Goal: Information Seeking & Learning: Learn about a topic

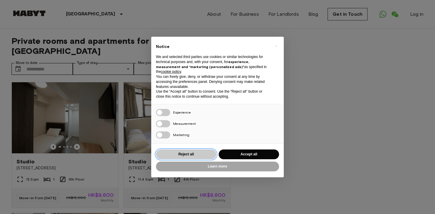
click at [207, 156] on button "Reject all" at bounding box center [186, 155] width 60 height 10
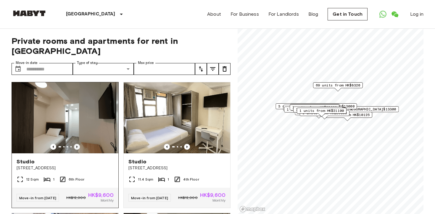
click at [76, 144] on icon "Previous image" at bounding box center [77, 147] width 6 height 6
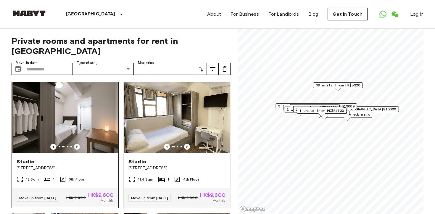
click at [76, 144] on icon "Previous image" at bounding box center [77, 147] width 6 height 6
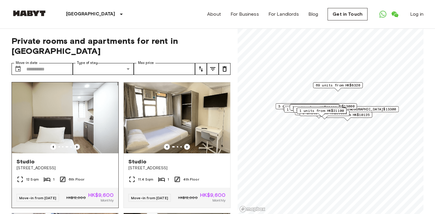
click at [76, 144] on icon "Previous image" at bounding box center [77, 147] width 6 height 6
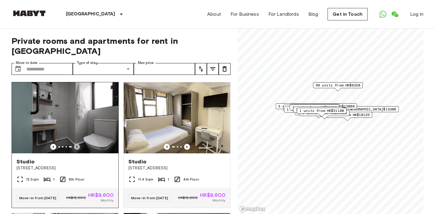
click at [76, 144] on icon "Previous image" at bounding box center [77, 147] width 6 height 6
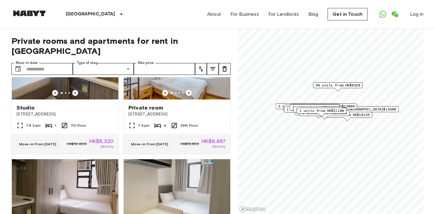
scroll to position [1749, 0]
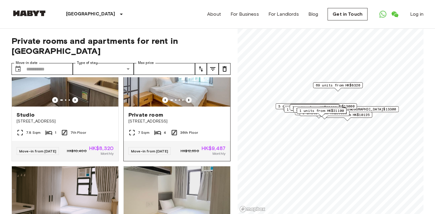
click at [190, 103] on icon "Previous image" at bounding box center [189, 100] width 6 height 6
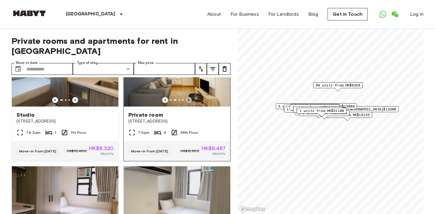
click at [190, 103] on icon "Previous image" at bounding box center [189, 100] width 6 height 6
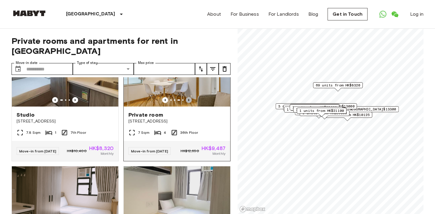
click at [190, 103] on icon "Previous image" at bounding box center [189, 100] width 6 height 6
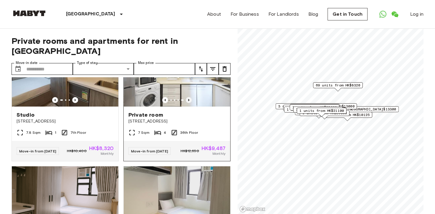
click at [190, 103] on icon "Previous image" at bounding box center [189, 100] width 6 height 6
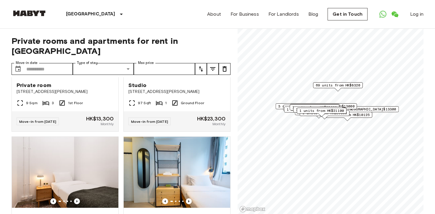
scroll to position [2825, 0]
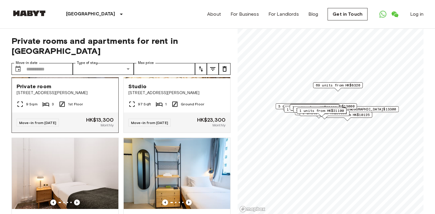
click at [78, 75] on icon "Previous image" at bounding box center [77, 72] width 6 height 6
click at [77, 75] on icon "Previous image" at bounding box center [77, 72] width 6 height 6
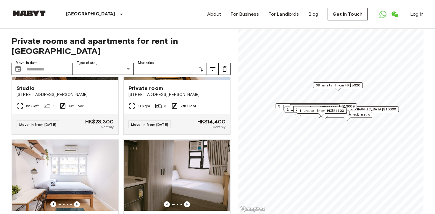
scroll to position [2958, 0]
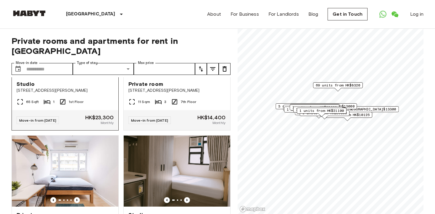
click at [77, 70] on icon "Previous image" at bounding box center [76, 69] width 1 height 2
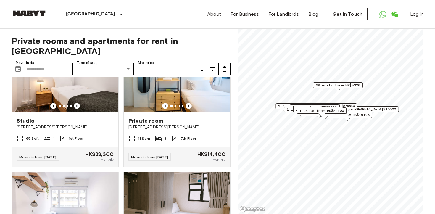
scroll to position [2927, 0]
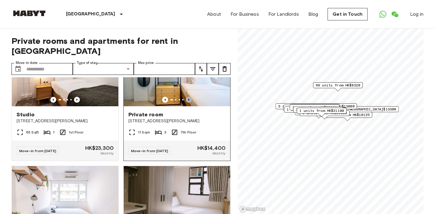
click at [191, 103] on icon "Previous image" at bounding box center [189, 100] width 6 height 6
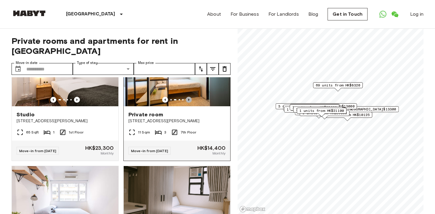
click at [191, 103] on icon "Previous image" at bounding box center [189, 100] width 6 height 6
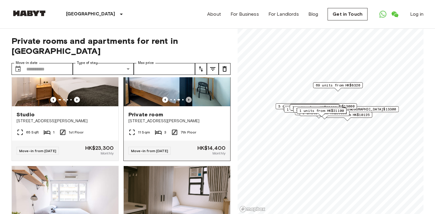
click at [191, 103] on icon "Previous image" at bounding box center [189, 100] width 6 height 6
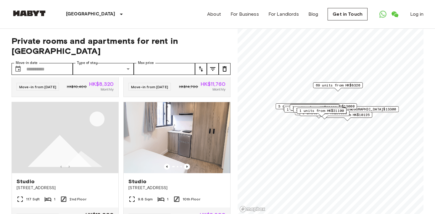
scroll to position [4026, 0]
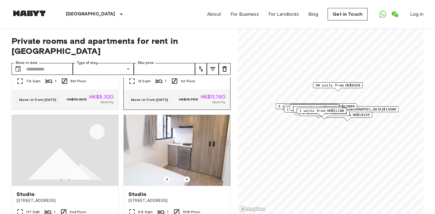
click at [188, 52] on icon "Previous image" at bounding box center [189, 49] width 6 height 6
click at [168, 52] on icon "Previous image" at bounding box center [165, 49] width 6 height 6
click at [189, 52] on icon "Previous image" at bounding box center [189, 49] width 6 height 6
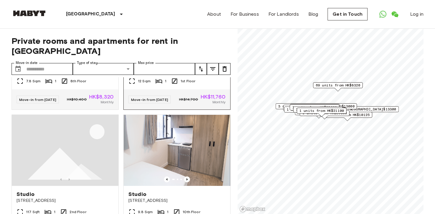
click at [164, 52] on icon "Previous image" at bounding box center [165, 49] width 6 height 6
click at [188, 52] on icon "Previous image" at bounding box center [189, 49] width 6 height 6
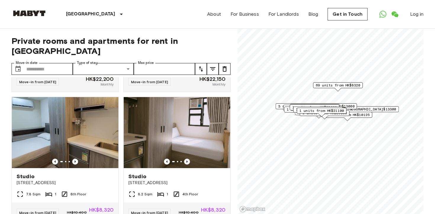
scroll to position [4703, 0]
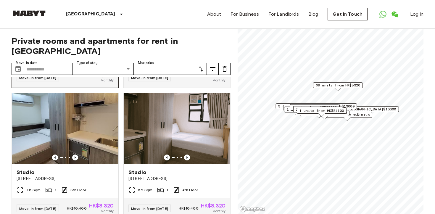
click at [78, 30] on icon "Previous image" at bounding box center [77, 27] width 6 height 6
click at [78, 28] on icon "Previous image" at bounding box center [76, 26] width 1 height 2
click at [77, 30] on icon "Previous image" at bounding box center [77, 27] width 6 height 6
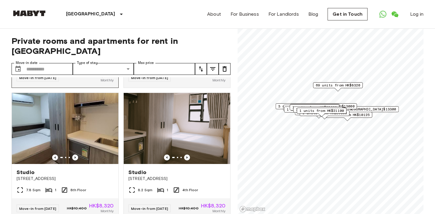
click at [76, 30] on icon "Previous image" at bounding box center [77, 27] width 6 height 6
click at [190, 30] on icon "Previous image" at bounding box center [189, 27] width 6 height 6
click at [166, 30] on icon "Previous image" at bounding box center [165, 27] width 6 height 6
click at [190, 30] on icon "Previous image" at bounding box center [189, 27] width 6 height 6
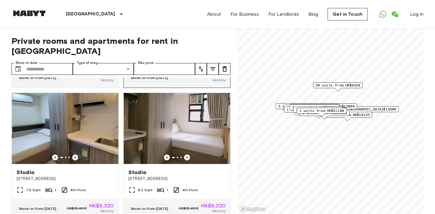
click at [190, 30] on icon "Previous image" at bounding box center [189, 27] width 6 height 6
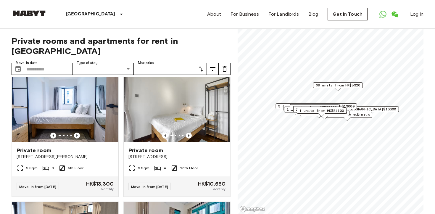
scroll to position [4983, 0]
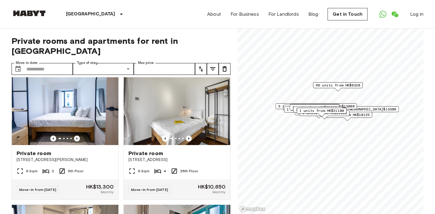
click at [189, 11] on icon "Previous image" at bounding box center [189, 8] width 6 height 6
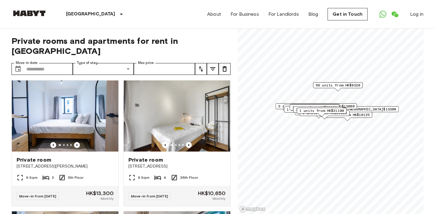
click at [189, 17] on icon "Previous image" at bounding box center [189, 14] width 6 height 6
click at [233, 120] on div "Private rooms and apartments for rent in Hong Kong Move-in date ​ Move-in date …" at bounding box center [218, 122] width 412 height 186
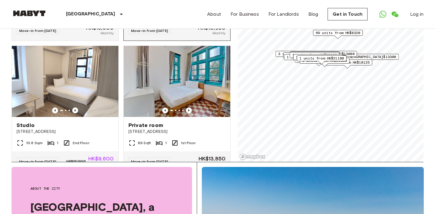
scroll to position [5091, 0]
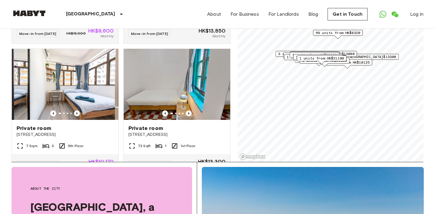
scroll to position [5218, 0]
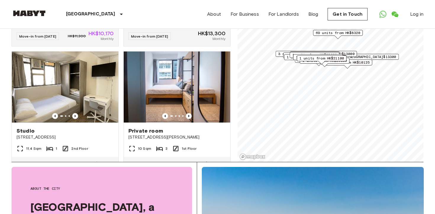
scroll to position [5347, 0]
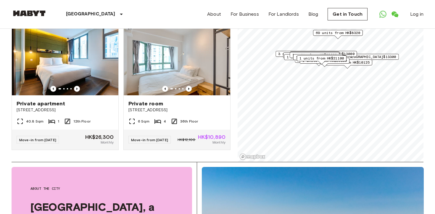
scroll to position [6555, 0]
click at [76, 92] on icon "Previous image" at bounding box center [77, 89] width 6 height 6
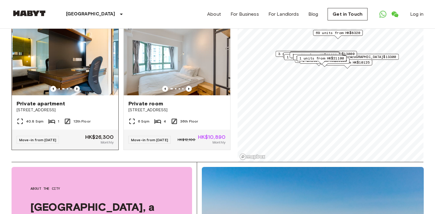
click at [76, 92] on icon "Previous image" at bounding box center [77, 89] width 6 height 6
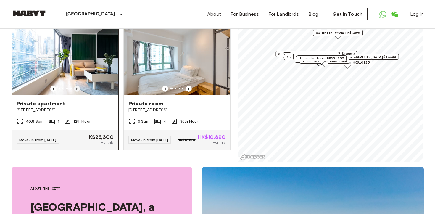
click at [76, 92] on icon "Previous image" at bounding box center [77, 89] width 6 height 6
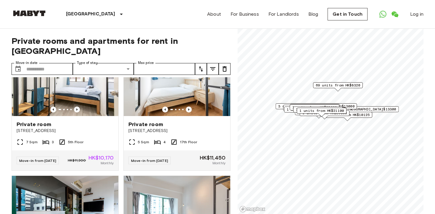
scroll to position [6279, 0]
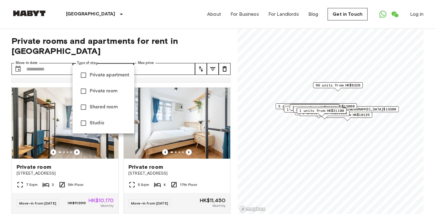
type input "**********"
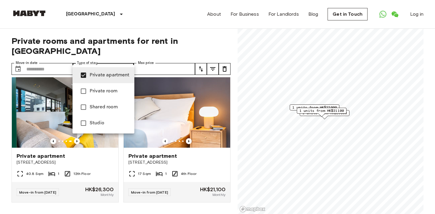
scroll to position [103, 0]
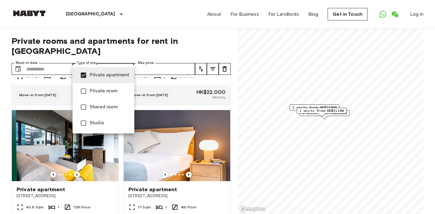
click at [234, 82] on div at bounding box center [217, 107] width 435 height 214
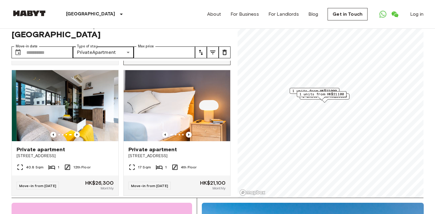
scroll to position [15, 0]
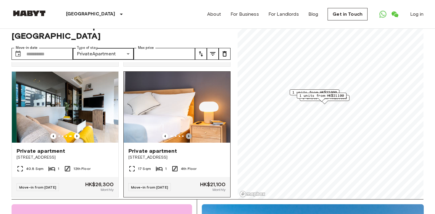
click at [189, 133] on icon "Previous image" at bounding box center [189, 136] width 6 height 6
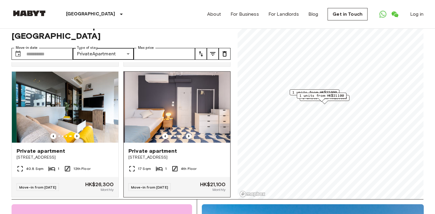
click at [189, 133] on icon "Previous image" at bounding box center [189, 136] width 6 height 6
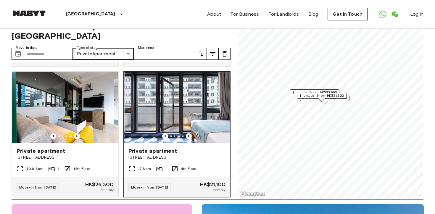
click at [189, 133] on icon "Previous image" at bounding box center [189, 136] width 6 height 6
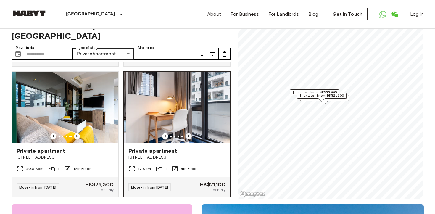
click at [189, 133] on icon "Previous image" at bounding box center [189, 136] width 6 height 6
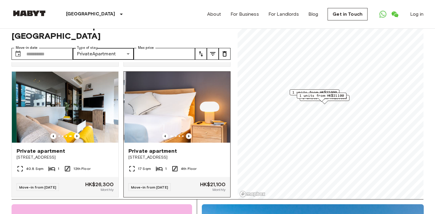
click at [189, 133] on icon "Previous image" at bounding box center [189, 136] width 6 height 6
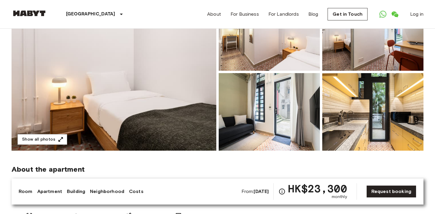
scroll to position [80, 0]
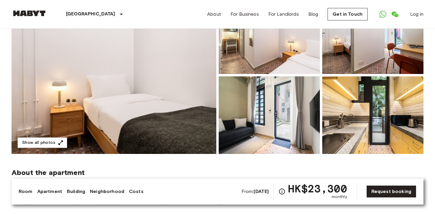
click at [266, 91] on img at bounding box center [269, 115] width 101 height 78
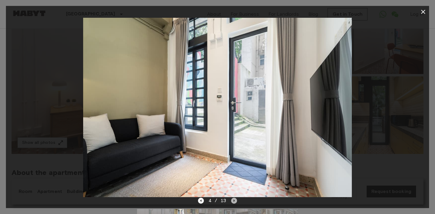
click at [234, 200] on icon "Next image" at bounding box center [234, 201] width 1 height 2
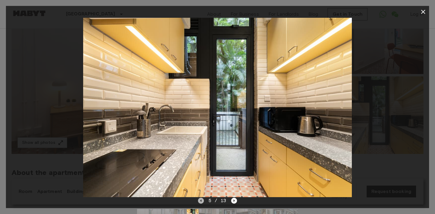
click at [200, 202] on icon "Previous image" at bounding box center [201, 201] width 6 height 6
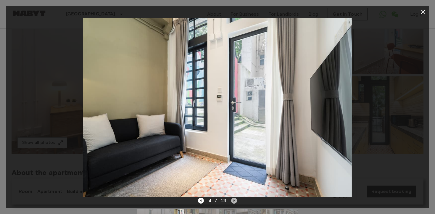
click at [235, 201] on icon "Next image" at bounding box center [234, 201] width 6 height 6
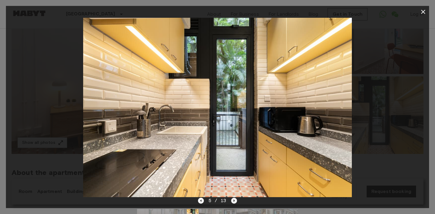
click at [235, 201] on icon "Next image" at bounding box center [234, 201] width 6 height 6
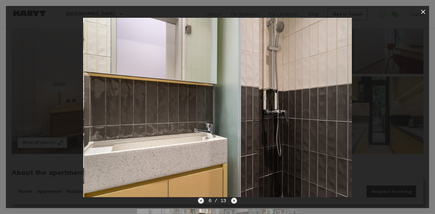
click at [235, 201] on icon "Next image" at bounding box center [234, 201] width 6 height 6
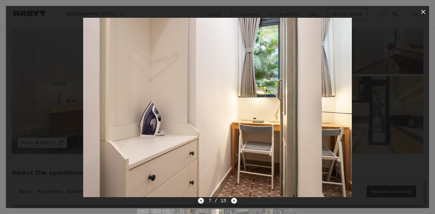
click at [235, 201] on icon "Next image" at bounding box center [234, 201] width 6 height 6
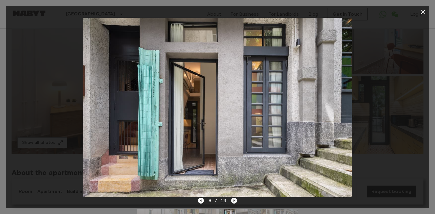
click at [235, 200] on icon "Next image" at bounding box center [234, 201] width 6 height 6
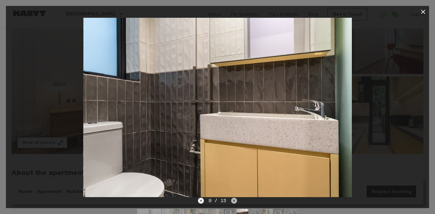
click at [235, 200] on icon "Next image" at bounding box center [234, 201] width 6 height 6
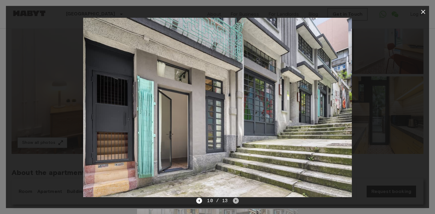
click at [235, 201] on icon "Next image" at bounding box center [235, 201] width 1 height 2
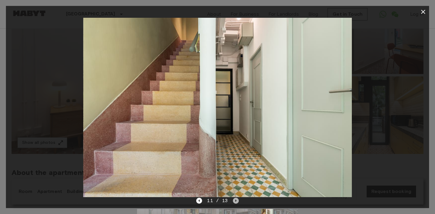
click at [235, 200] on icon "Next image" at bounding box center [235, 201] width 1 height 2
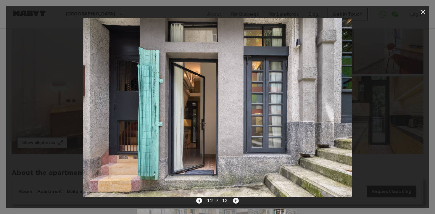
click at [235, 198] on icon "Next image" at bounding box center [236, 201] width 6 height 6
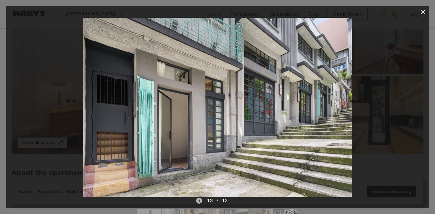
click at [200, 201] on icon "Previous image" at bounding box center [199, 201] width 1 height 2
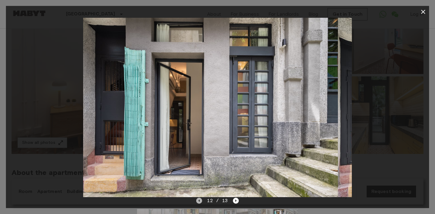
click at [200, 201] on icon "Previous image" at bounding box center [199, 201] width 1 height 2
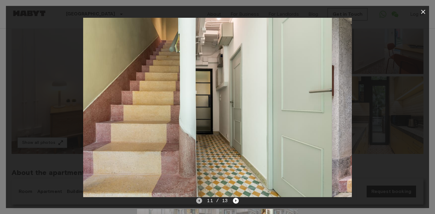
click at [200, 201] on icon "Previous image" at bounding box center [199, 201] width 1 height 2
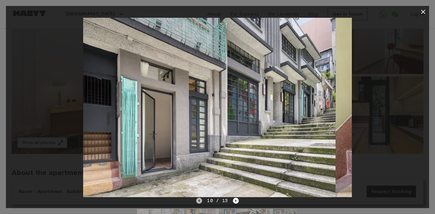
click at [200, 201] on icon "Previous image" at bounding box center [199, 201] width 1 height 2
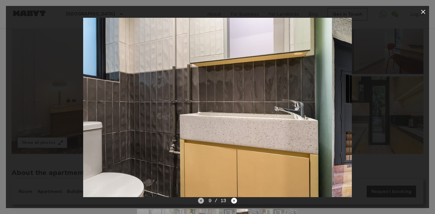
click at [200, 201] on icon "Previous image" at bounding box center [201, 201] width 6 height 6
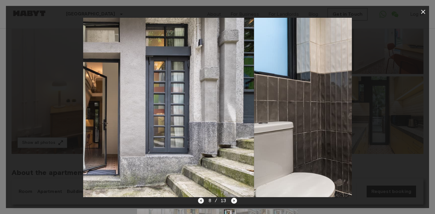
click at [200, 201] on icon "Previous image" at bounding box center [201, 201] width 6 height 6
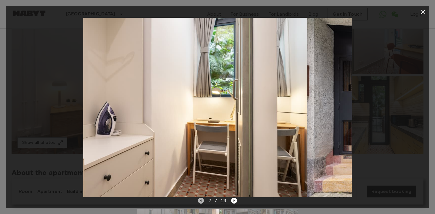
click at [200, 201] on icon "Previous image" at bounding box center [201, 201] width 6 height 6
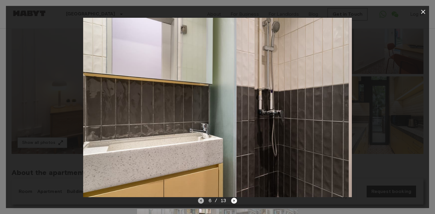
click at [200, 201] on icon "Previous image" at bounding box center [201, 201] width 6 height 6
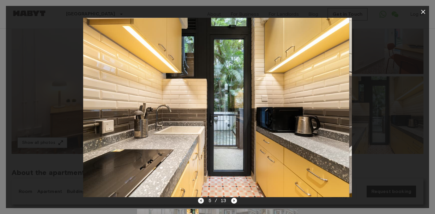
click at [200, 201] on icon "Previous image" at bounding box center [201, 201] width 6 height 6
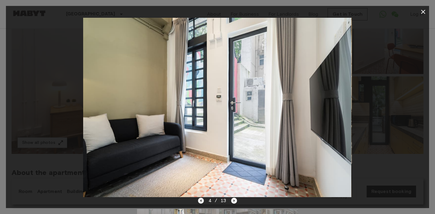
click at [200, 201] on icon "Previous image" at bounding box center [201, 201] width 6 height 6
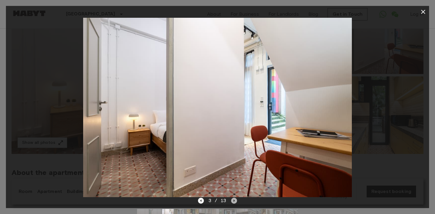
click at [233, 201] on icon "Next image" at bounding box center [234, 201] width 6 height 6
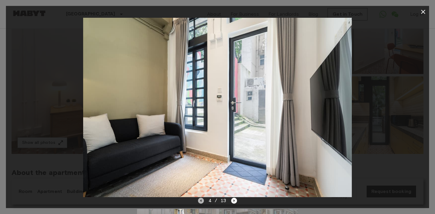
click at [201, 200] on icon "Previous image" at bounding box center [200, 201] width 1 height 2
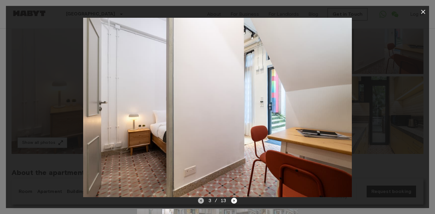
click at [201, 202] on icon "Previous image" at bounding box center [201, 201] width 6 height 6
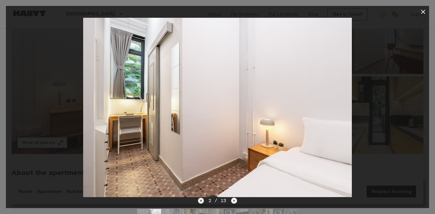
click at [201, 202] on icon "Previous image" at bounding box center [201, 201] width 6 height 6
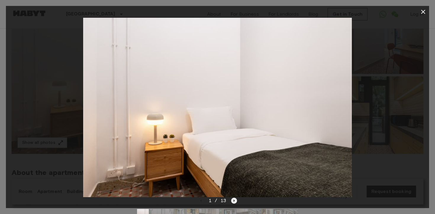
click at [235, 200] on icon "Next image" at bounding box center [234, 201] width 6 height 6
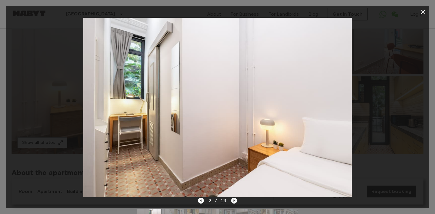
click at [234, 200] on icon "Next image" at bounding box center [234, 201] width 6 height 6
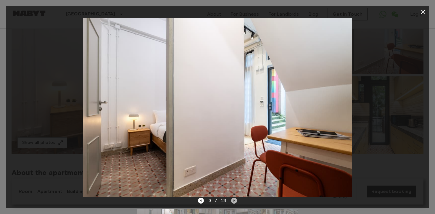
click at [234, 200] on icon "Next image" at bounding box center [234, 201] width 6 height 6
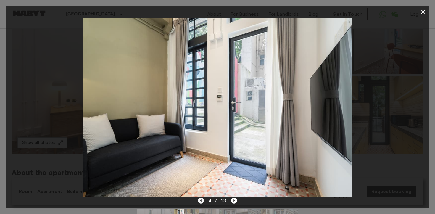
click at [203, 201] on icon "Previous image" at bounding box center [201, 201] width 6 height 6
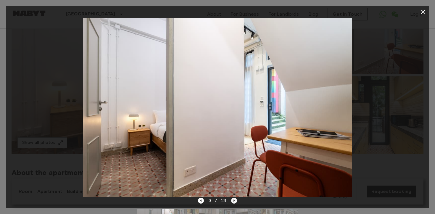
click at [235, 201] on icon "Next image" at bounding box center [234, 201] width 6 height 6
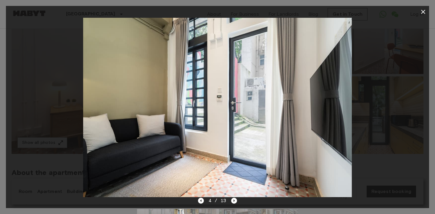
click at [426, 14] on icon "button" at bounding box center [423, 11] width 7 height 7
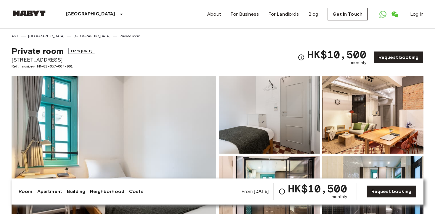
scroll to position [72, 0]
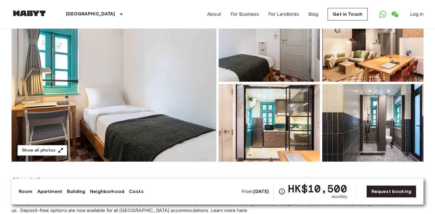
click at [174, 89] on img at bounding box center [114, 83] width 205 height 158
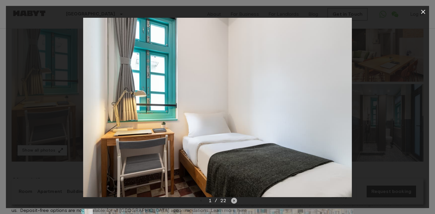
click at [234, 200] on icon "Next image" at bounding box center [234, 201] width 1 height 2
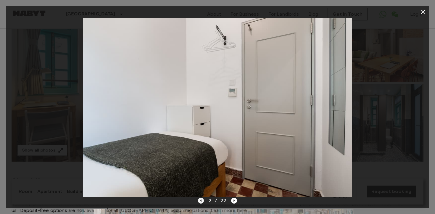
click at [201, 200] on icon "Previous image" at bounding box center [200, 201] width 1 height 2
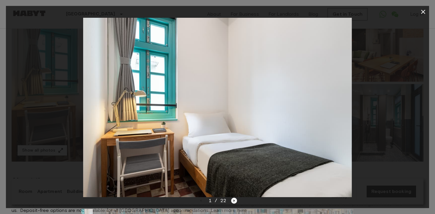
click at [424, 10] on icon "button" at bounding box center [423, 11] width 7 height 7
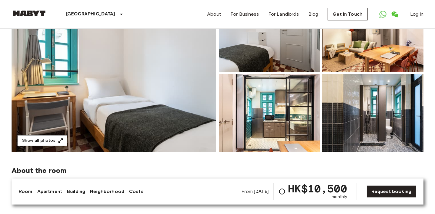
scroll to position [76, 0]
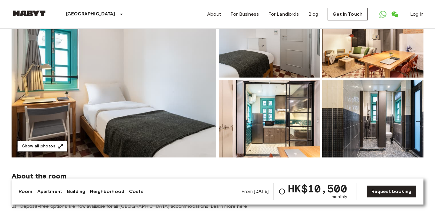
click at [309, 69] on img at bounding box center [269, 39] width 101 height 78
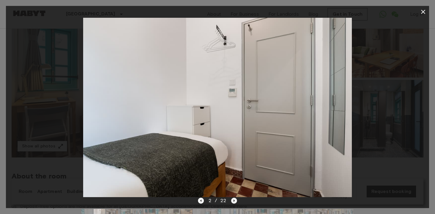
click at [234, 200] on icon "Next image" at bounding box center [234, 201] width 1 height 2
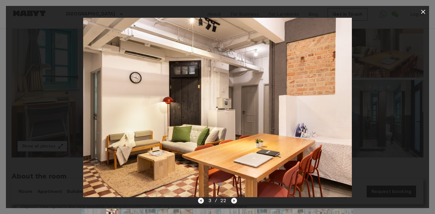
click at [234, 200] on icon "Next image" at bounding box center [234, 201] width 1 height 2
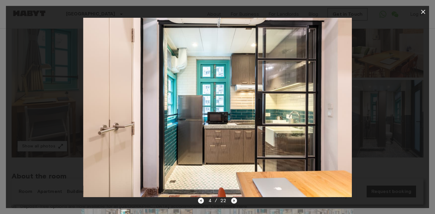
click at [234, 200] on icon "Next image" at bounding box center [234, 201] width 1 height 2
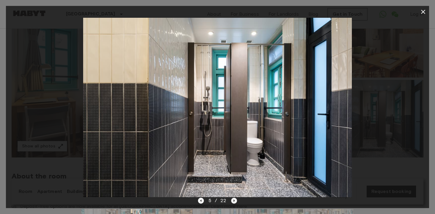
click at [234, 199] on icon "Next image" at bounding box center [234, 201] width 6 height 6
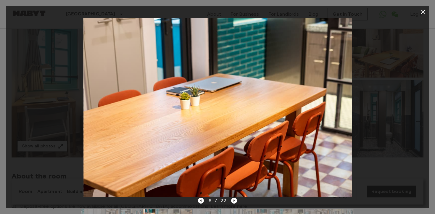
click at [422, 12] on icon "button" at bounding box center [423, 11] width 7 height 7
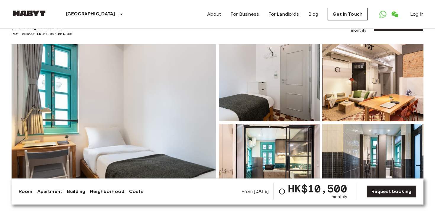
scroll to position [0, 0]
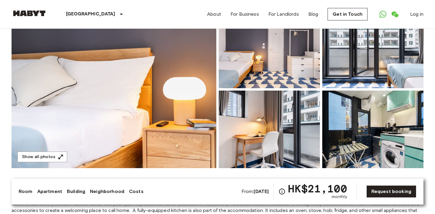
scroll to position [70, 0]
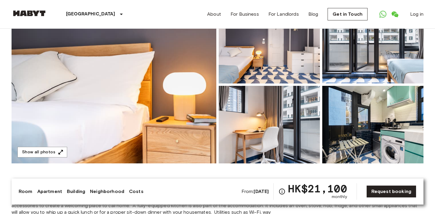
click at [188, 92] on img at bounding box center [114, 85] width 205 height 158
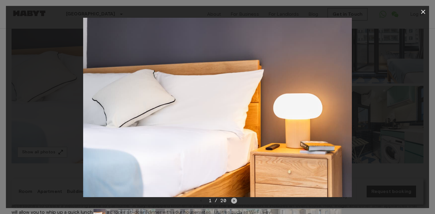
click at [234, 200] on icon "Next image" at bounding box center [234, 201] width 6 height 6
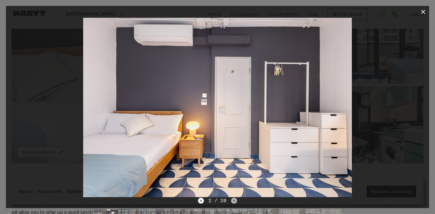
click at [234, 199] on icon "Next image" at bounding box center [234, 201] width 6 height 6
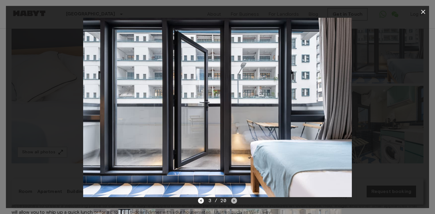
click at [234, 200] on icon "Next image" at bounding box center [234, 201] width 6 height 6
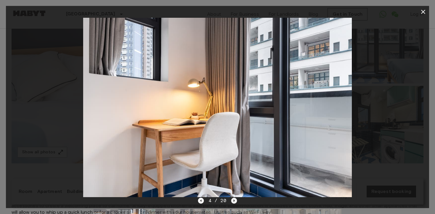
click at [235, 200] on icon "Next image" at bounding box center [234, 201] width 6 height 6
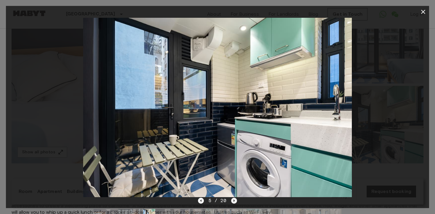
click at [235, 200] on icon "Next image" at bounding box center [234, 201] width 6 height 6
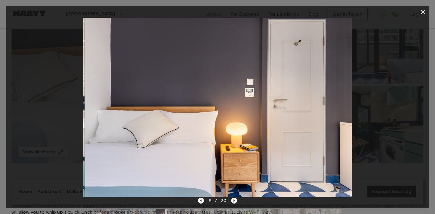
click at [235, 201] on icon "Next image" at bounding box center [234, 201] width 6 height 6
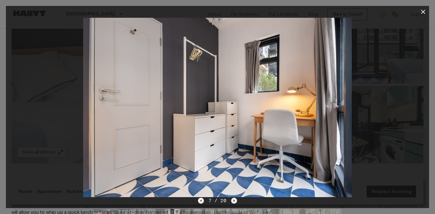
click at [235, 201] on icon "Next image" at bounding box center [234, 201] width 1 height 2
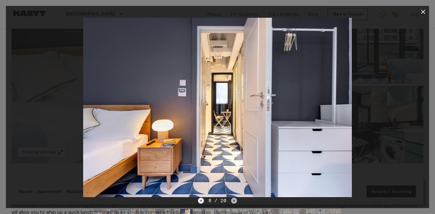
click at [234, 200] on icon "Next image" at bounding box center [234, 201] width 1 height 2
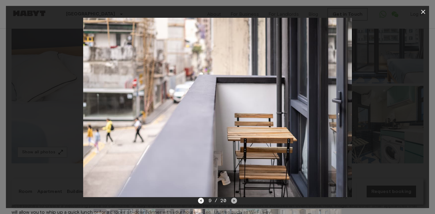
click at [234, 200] on icon "Next image" at bounding box center [234, 201] width 1 height 2
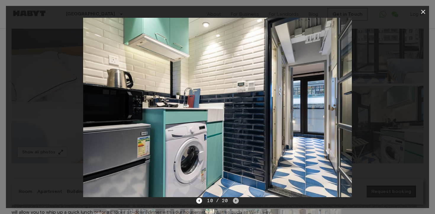
click at [234, 200] on icon "Next image" at bounding box center [236, 201] width 6 height 6
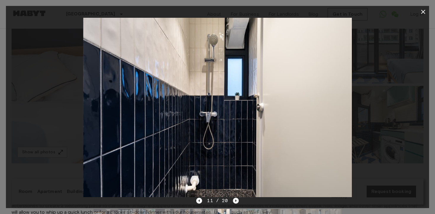
click at [234, 200] on icon "Next image" at bounding box center [236, 201] width 6 height 6
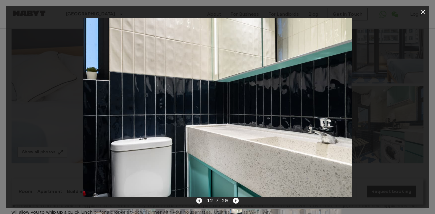
click at [201, 200] on icon "Previous image" at bounding box center [199, 201] width 6 height 6
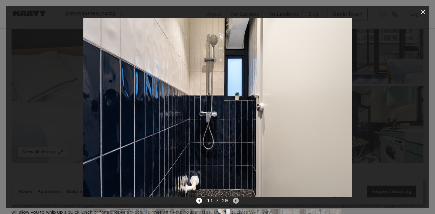
click at [236, 200] on icon "Next image" at bounding box center [236, 201] width 6 height 6
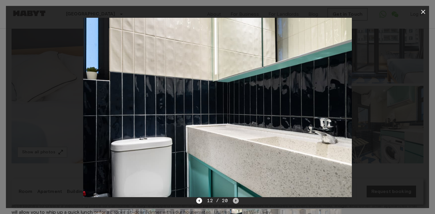
click at [236, 200] on icon "Next image" at bounding box center [236, 201] width 6 height 6
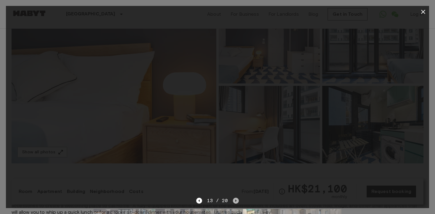
click at [236, 200] on icon "Next image" at bounding box center [236, 201] width 6 height 6
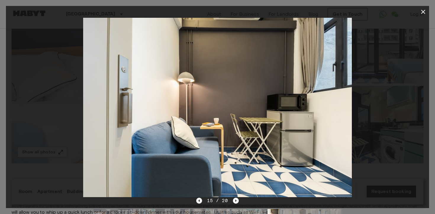
click at [199, 200] on icon "Previous image" at bounding box center [199, 201] width 6 height 6
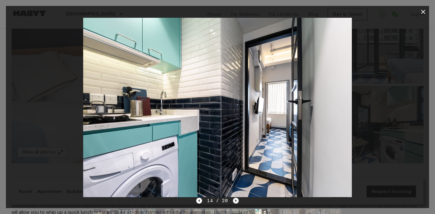
click at [235, 202] on icon "Next image" at bounding box center [236, 201] width 6 height 6
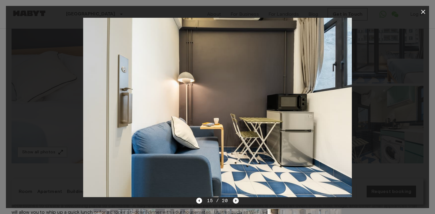
click at [235, 202] on icon "Next image" at bounding box center [236, 201] width 6 height 6
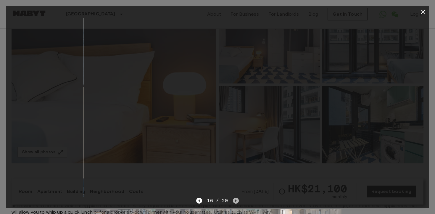
click at [235, 202] on icon "Next image" at bounding box center [236, 201] width 6 height 6
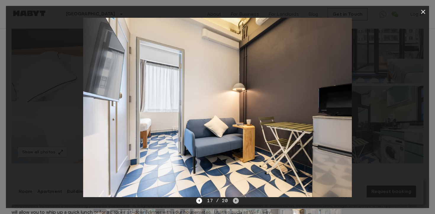
click at [236, 201] on icon "Next image" at bounding box center [235, 201] width 1 height 2
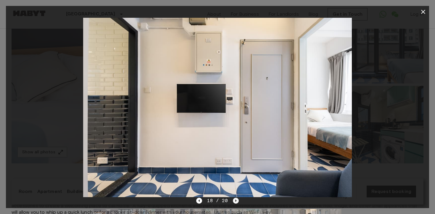
click at [236, 201] on icon "Next image" at bounding box center [235, 201] width 1 height 2
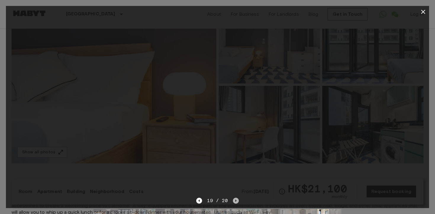
click at [236, 201] on icon "Next image" at bounding box center [235, 201] width 1 height 2
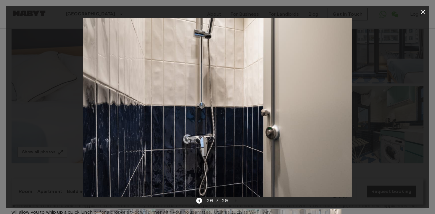
click at [424, 15] on icon "button" at bounding box center [423, 11] width 7 height 7
